Goal: Task Accomplishment & Management: Manage account settings

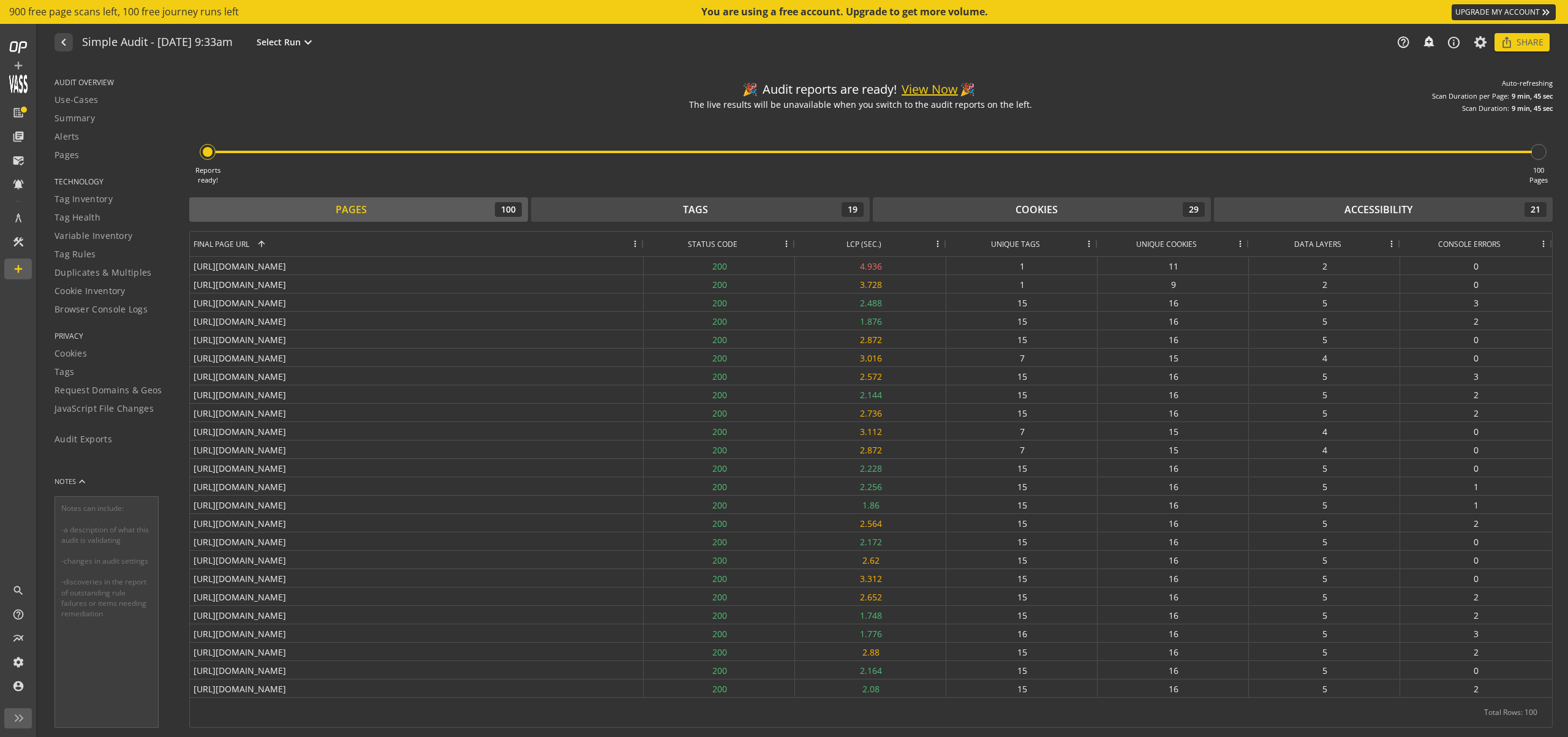
click at [1515, 8] on link "UPGRADE MY ACCOUNT keyboard_double_arrow_right" at bounding box center [1503, 12] width 104 height 16
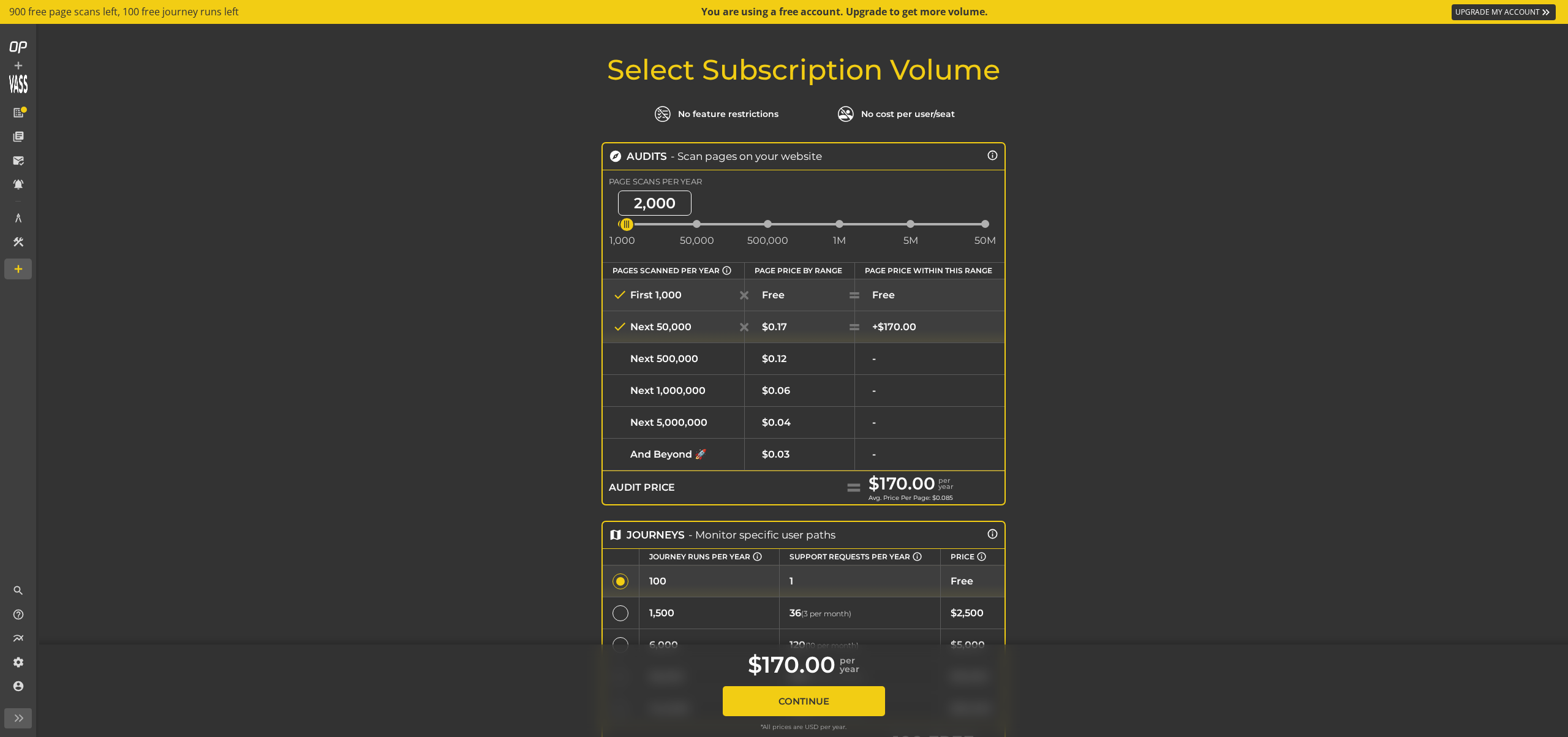
click at [810, 457] on div "$0.03" at bounding box center [799, 454] width 89 height 12
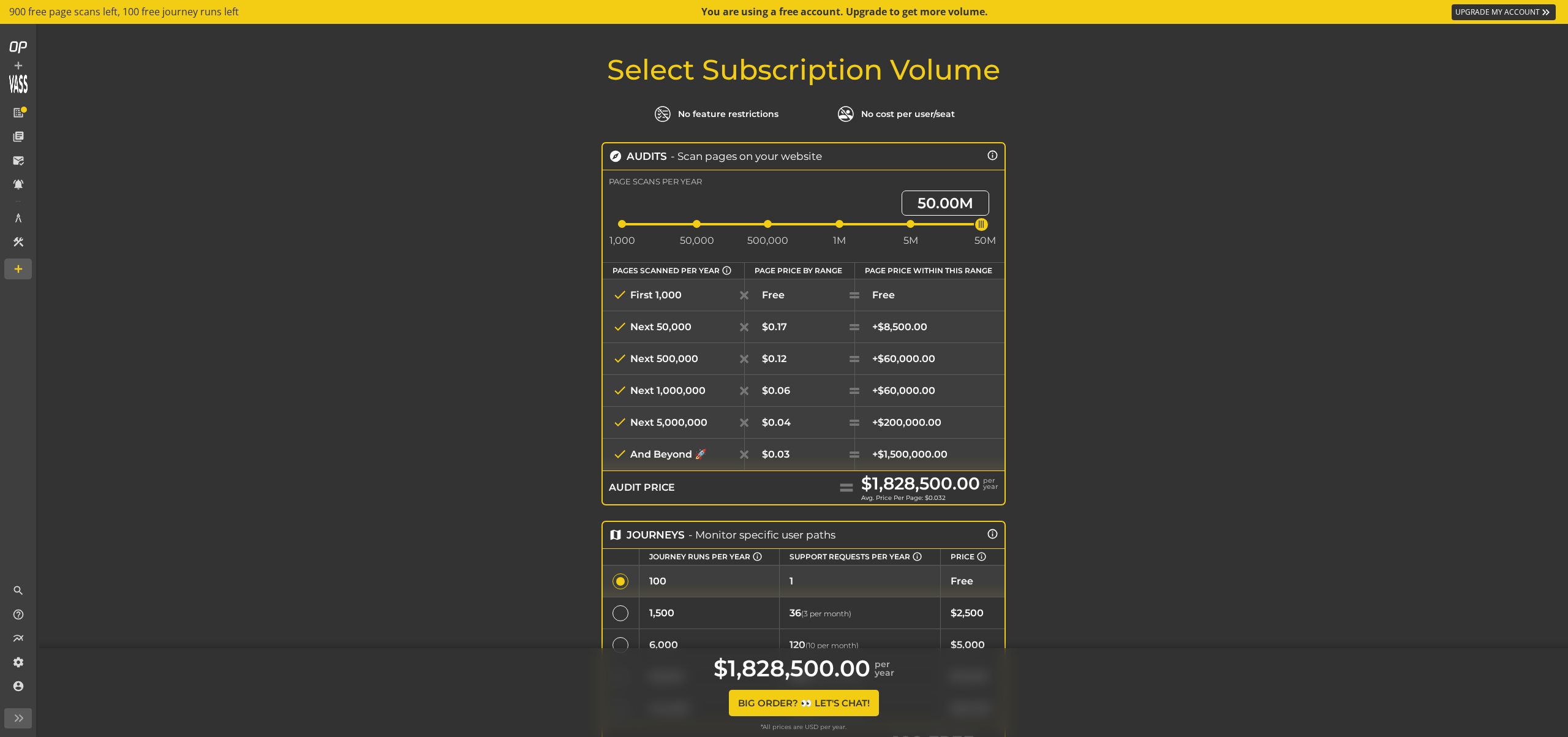
click at [809, 419] on div "$0.04" at bounding box center [799, 422] width 89 height 12
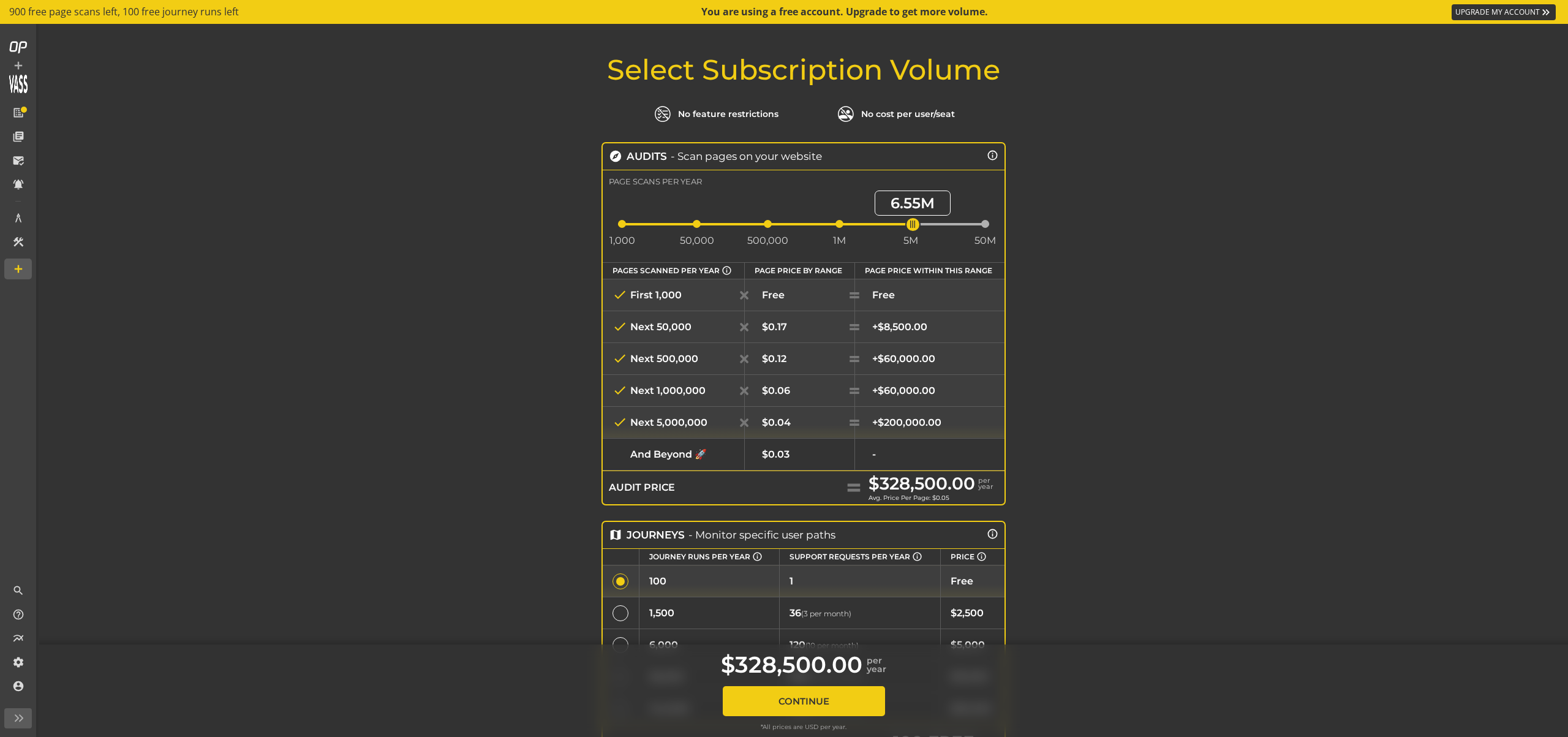
click at [811, 387] on div "$0.06" at bounding box center [799, 390] width 89 height 12
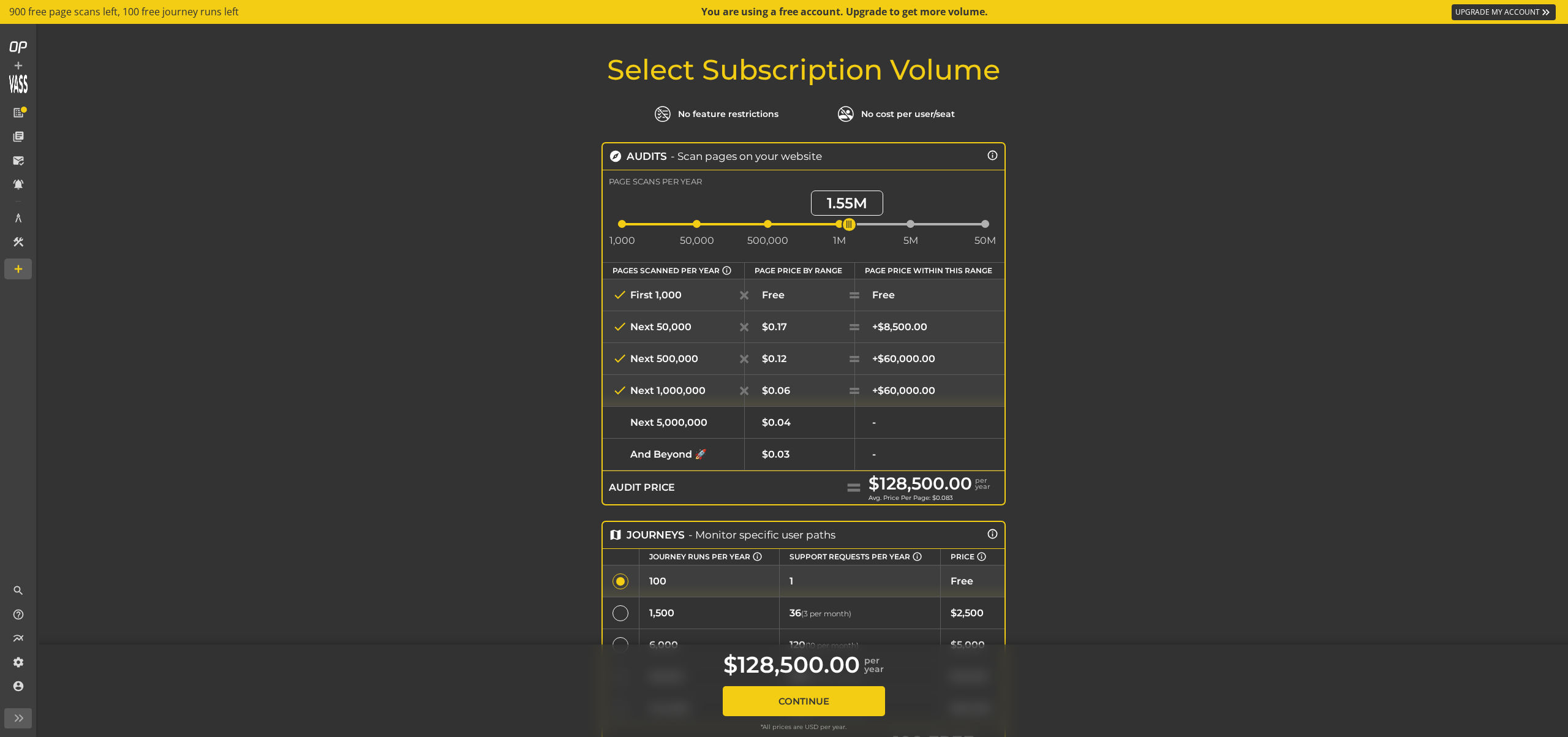
click at [809, 348] on td "$0.12" at bounding box center [799, 358] width 110 height 32
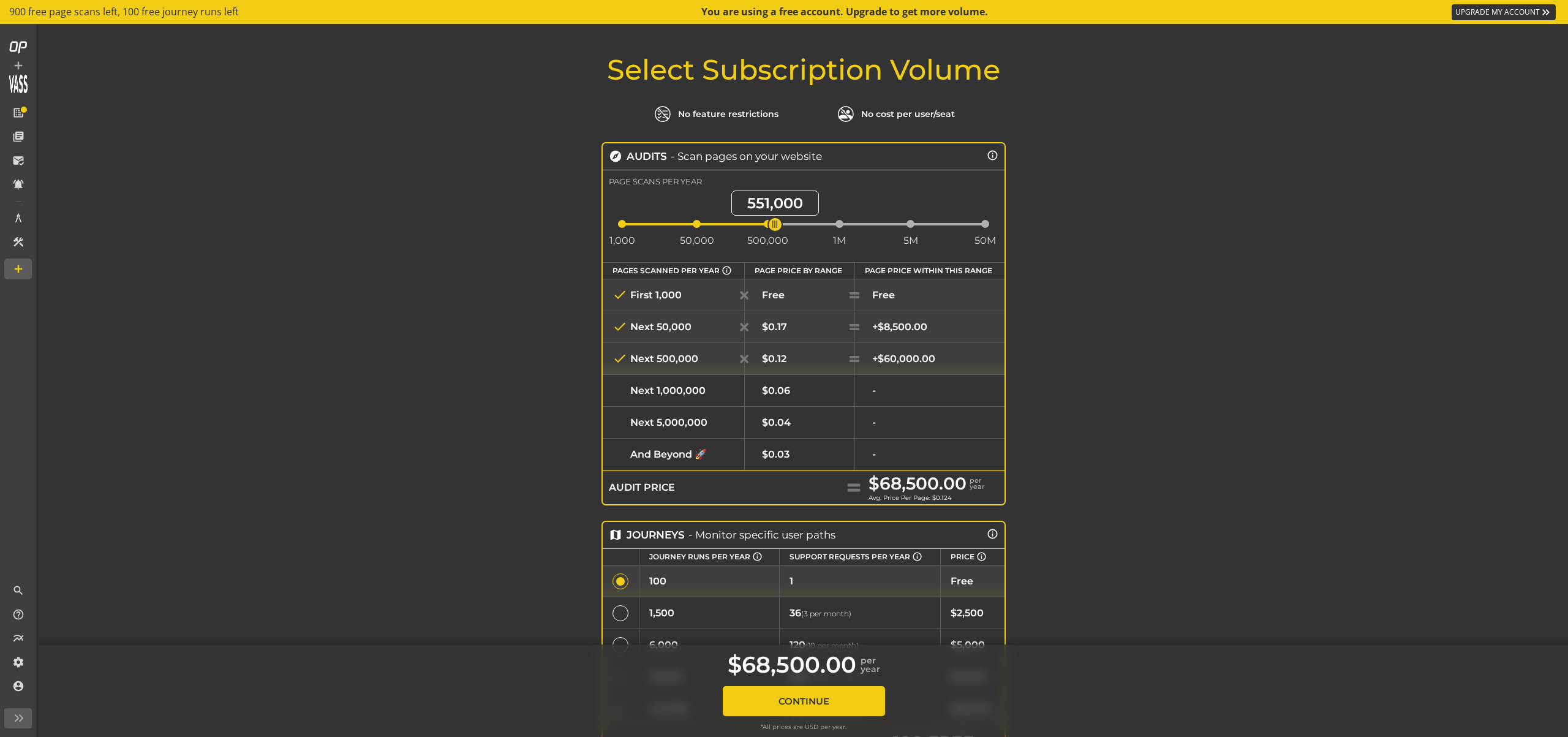
click at [810, 332] on div "$0.17" at bounding box center [799, 326] width 89 height 12
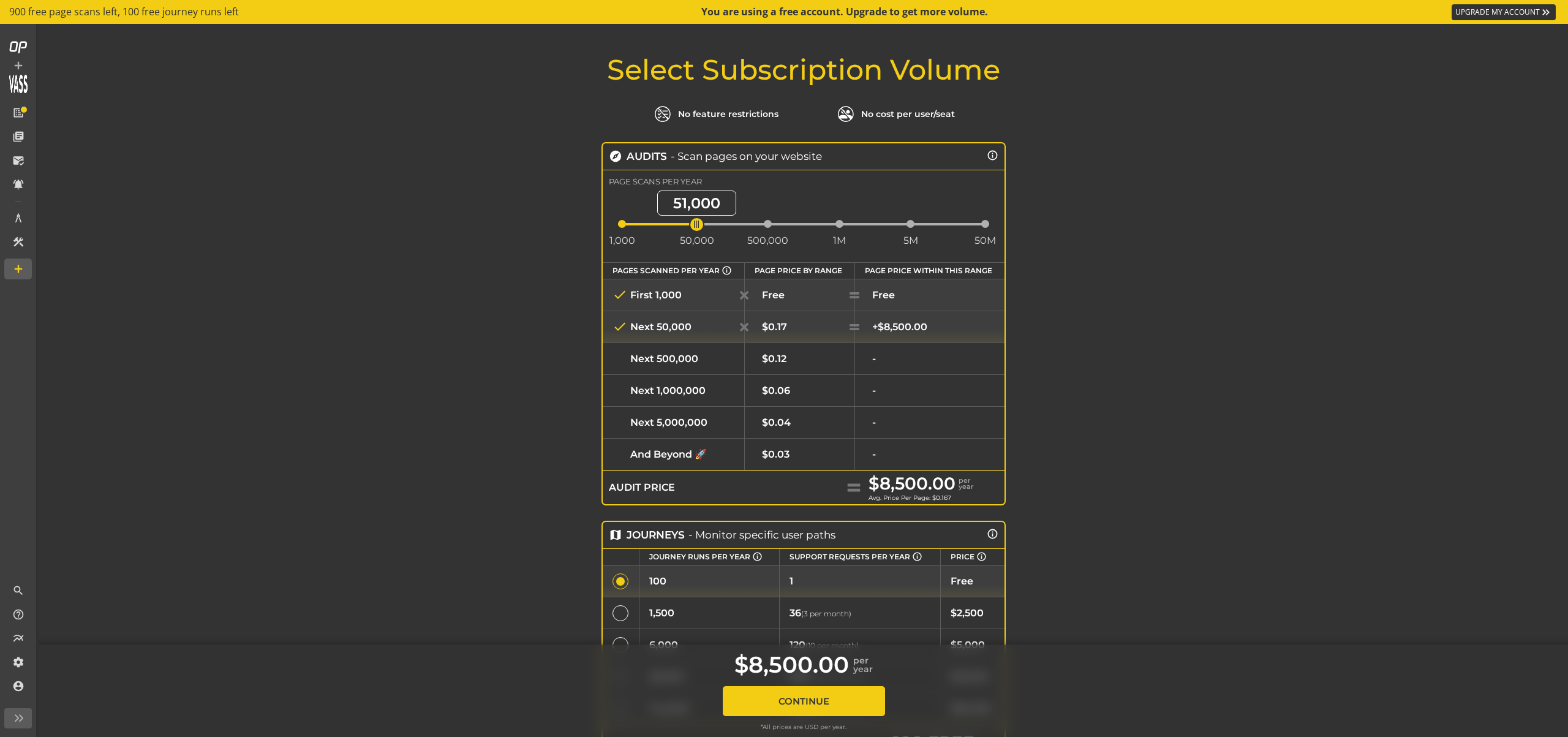
click at [808, 291] on div "Free" at bounding box center [799, 295] width 89 height 12
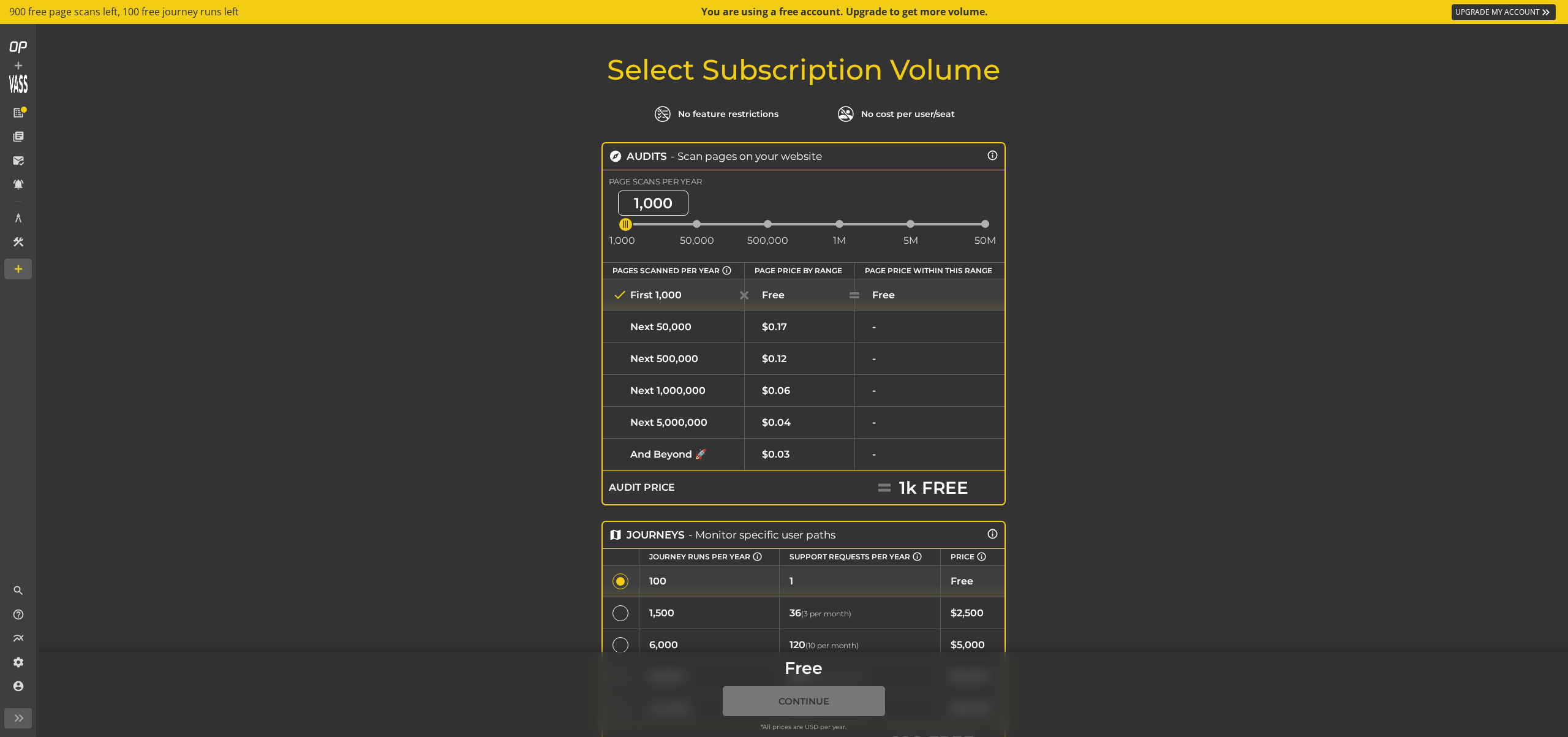
click at [802, 329] on div "$0.17" at bounding box center [799, 326] width 89 height 12
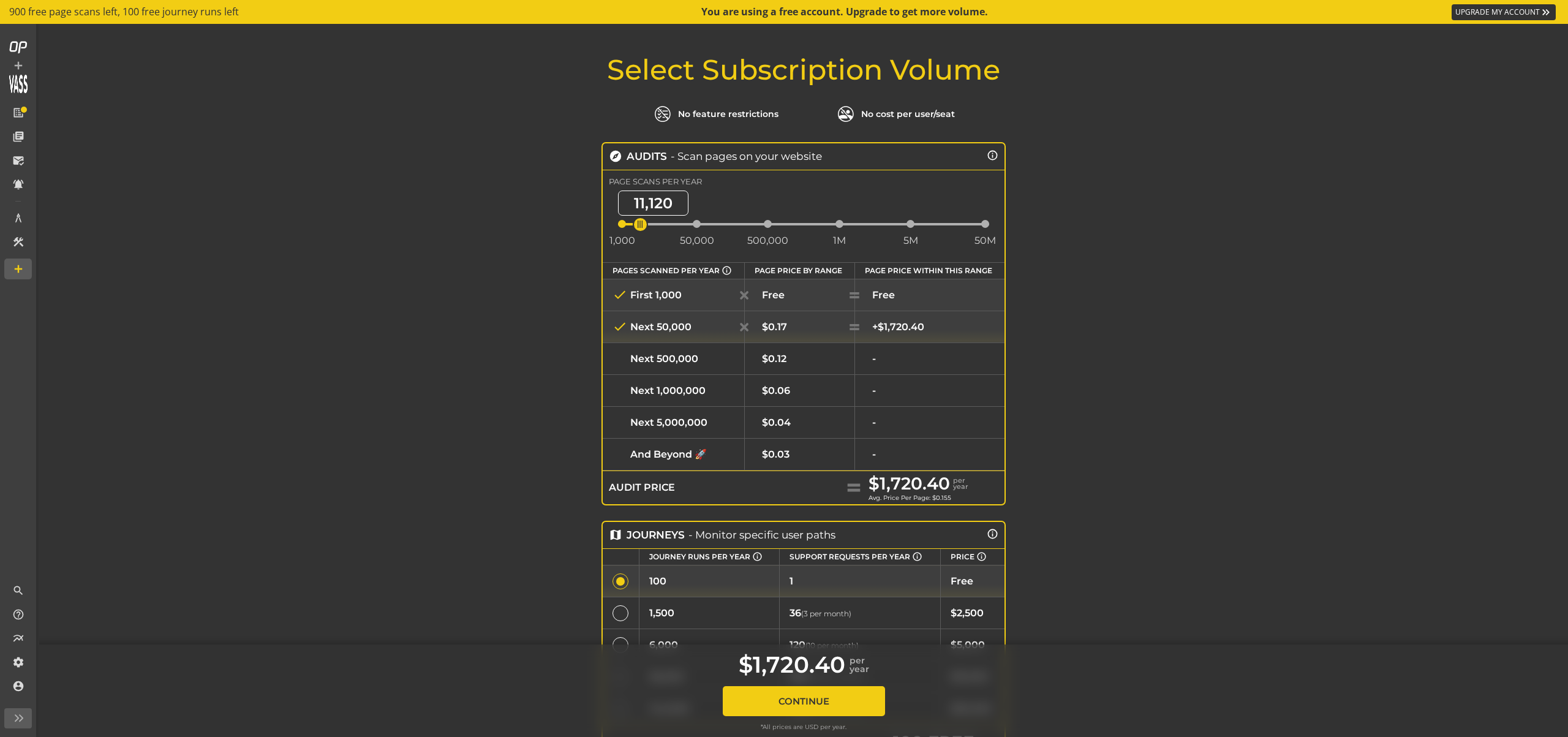
drag, startPoint x: 698, startPoint y: 224, endPoint x: 637, endPoint y: 230, distance: 61.3
click at [637, 230] on span "ngx-slider" at bounding box center [640, 225] width 15 height 15
click at [639, 225] on span "ngx-slider" at bounding box center [642, 225] width 15 height 15
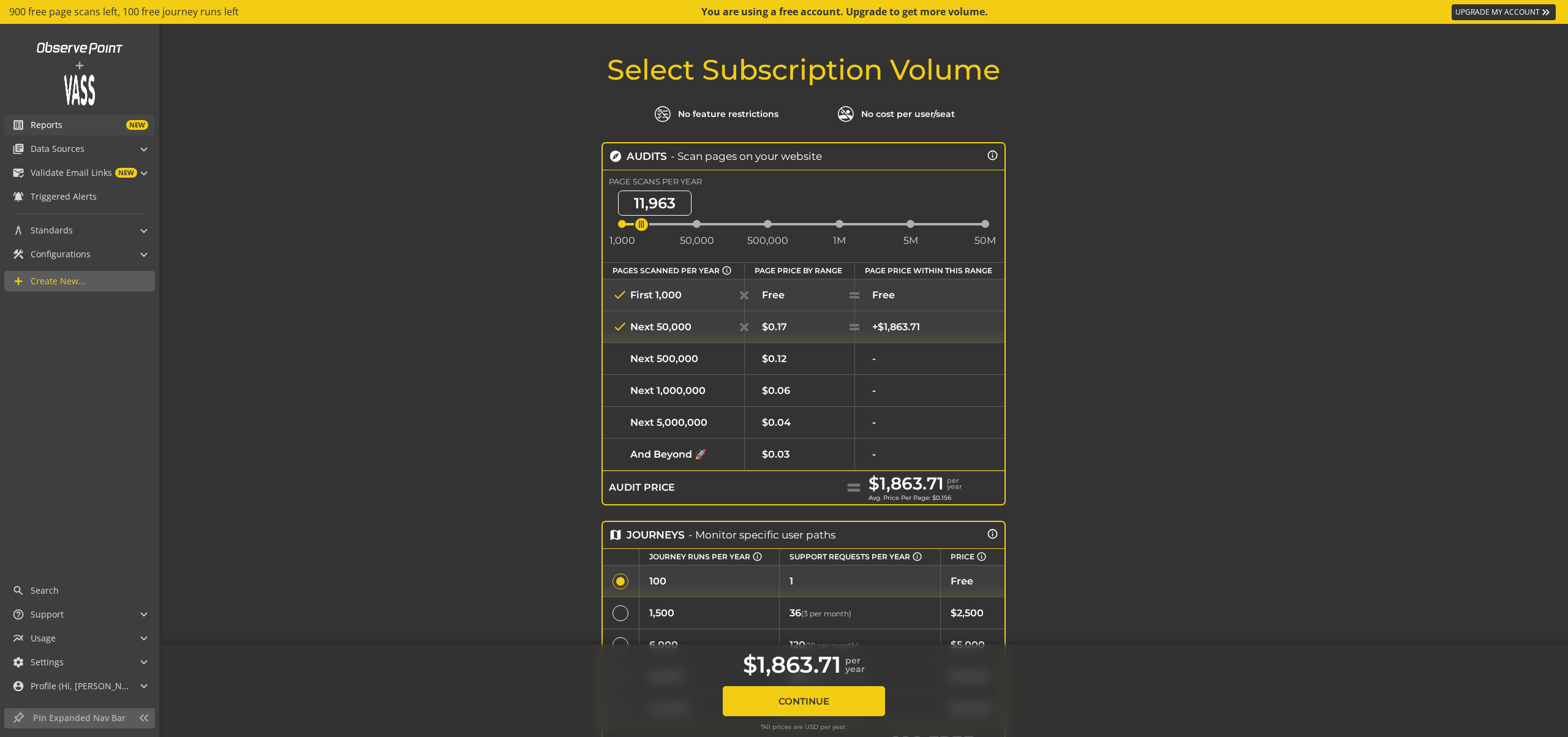
click at [53, 120] on span "Reports" at bounding box center [46, 125] width 32 height 12
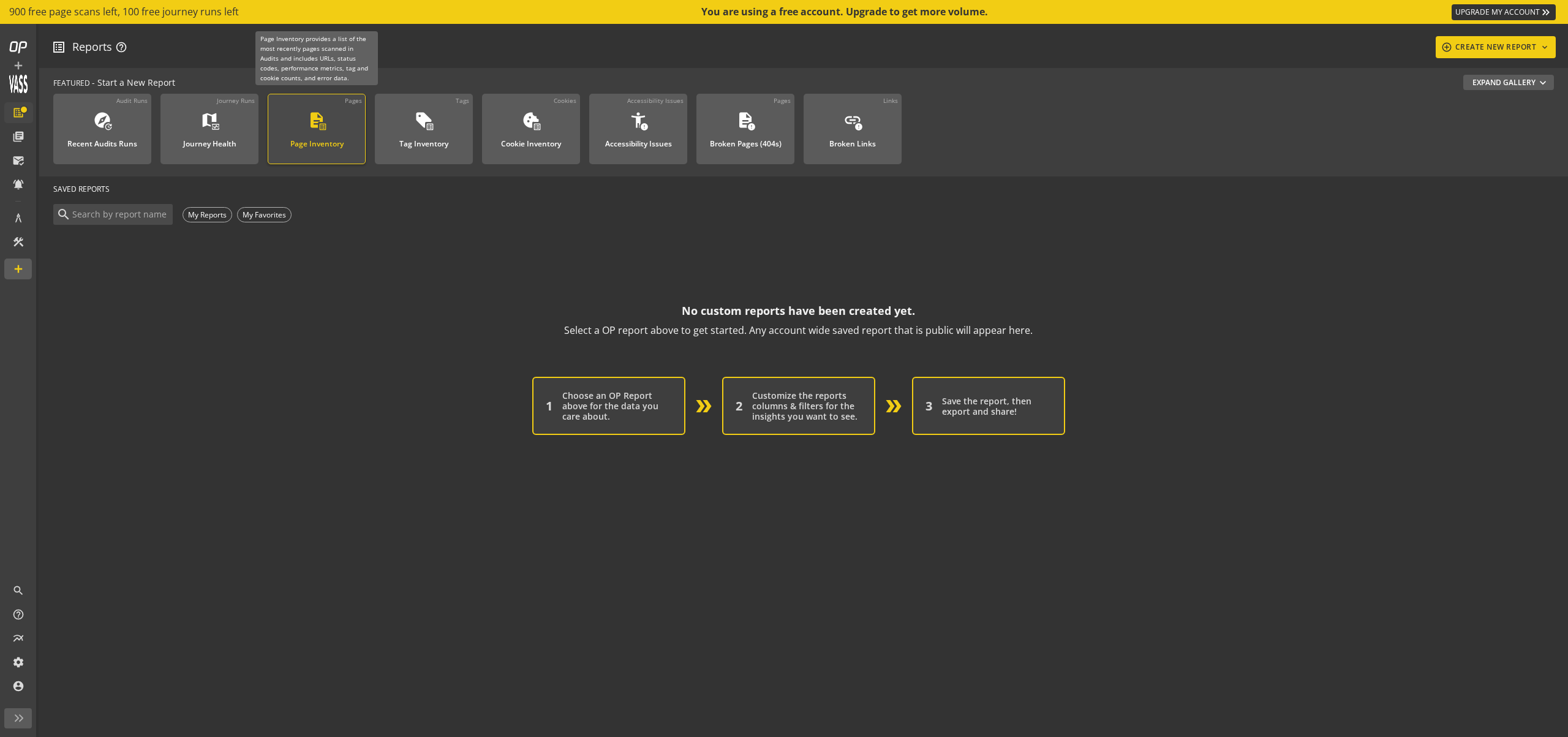
click at [347, 142] on div "description list_alt Page Inventory" at bounding box center [316, 131] width 65 height 41
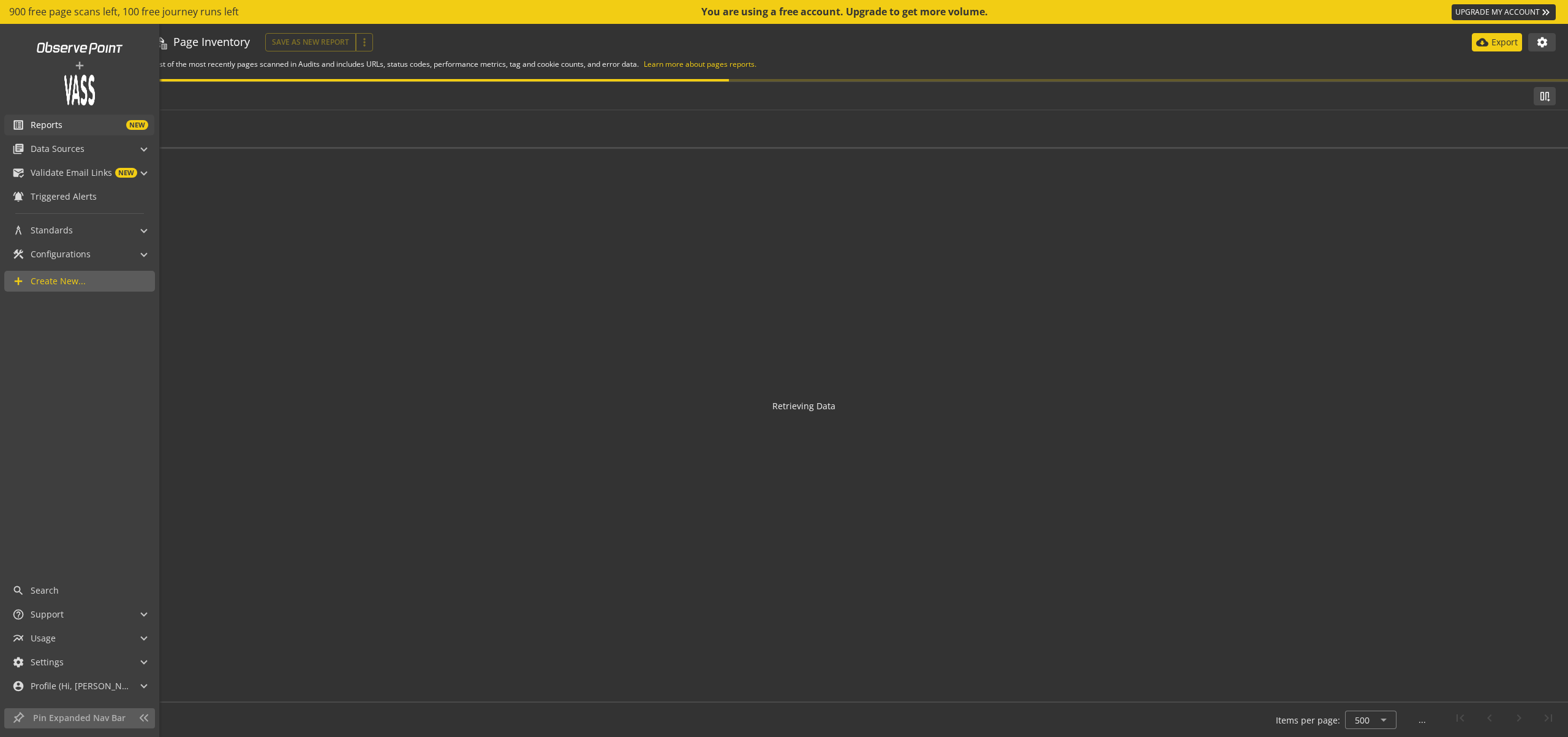
click at [44, 122] on span "Reports" at bounding box center [46, 125] width 32 height 12
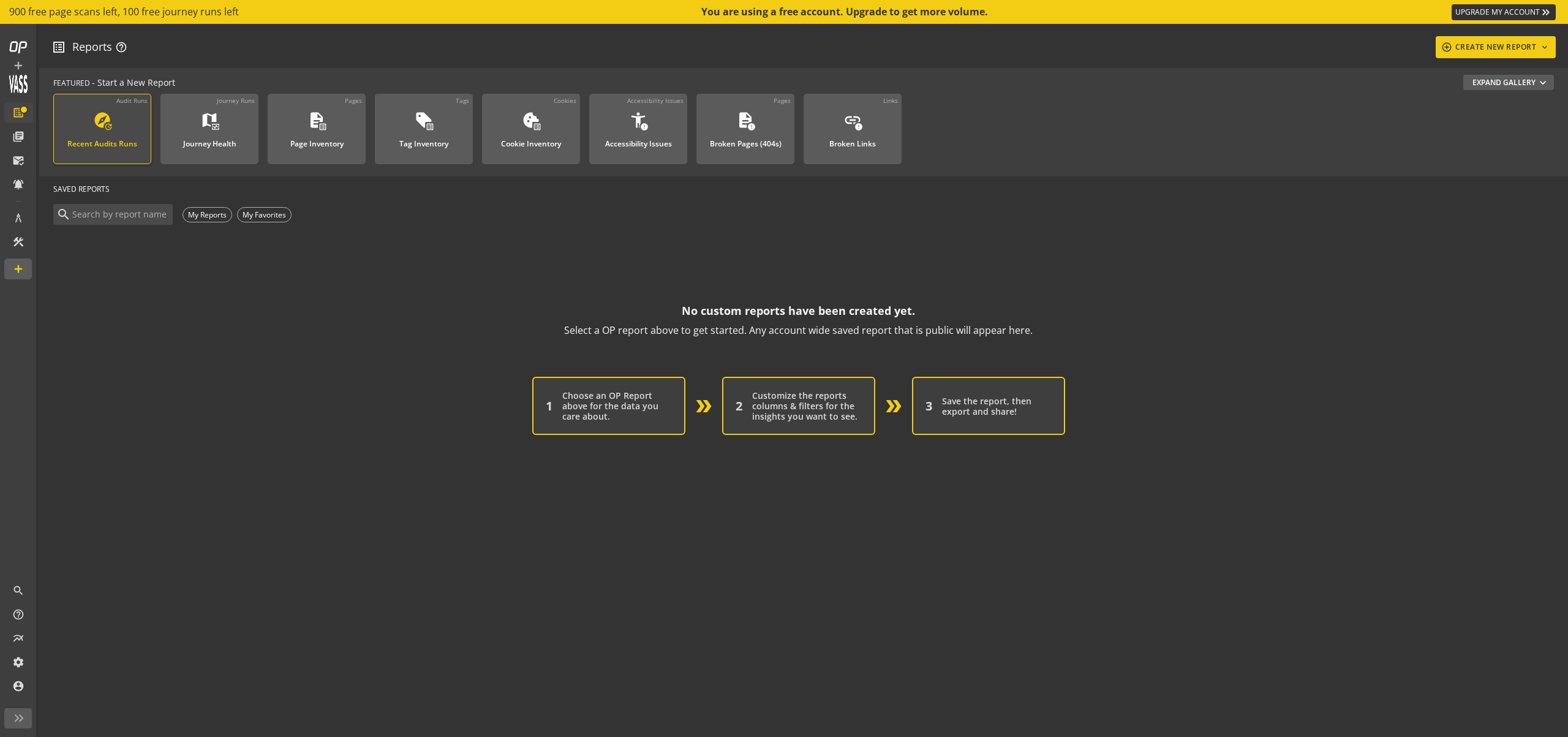
click at [113, 133] on div "Recent Audits Runs" at bounding box center [102, 140] width 70 height 16
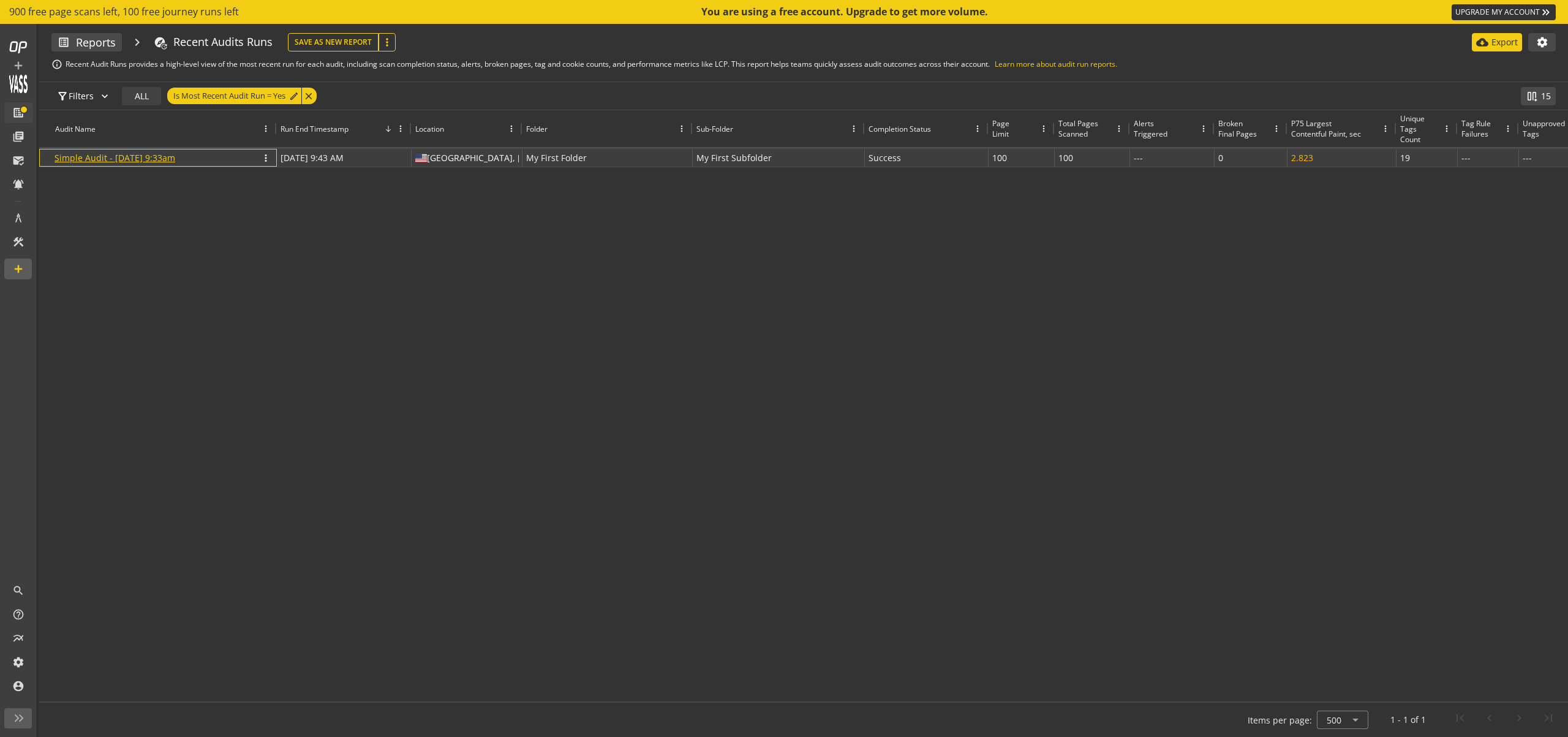
click at [159, 162] on link "Simple Audit - [DATE] 9:33am" at bounding box center [115, 157] width 121 height 12
